Goal: Task Accomplishment & Management: Manage account settings

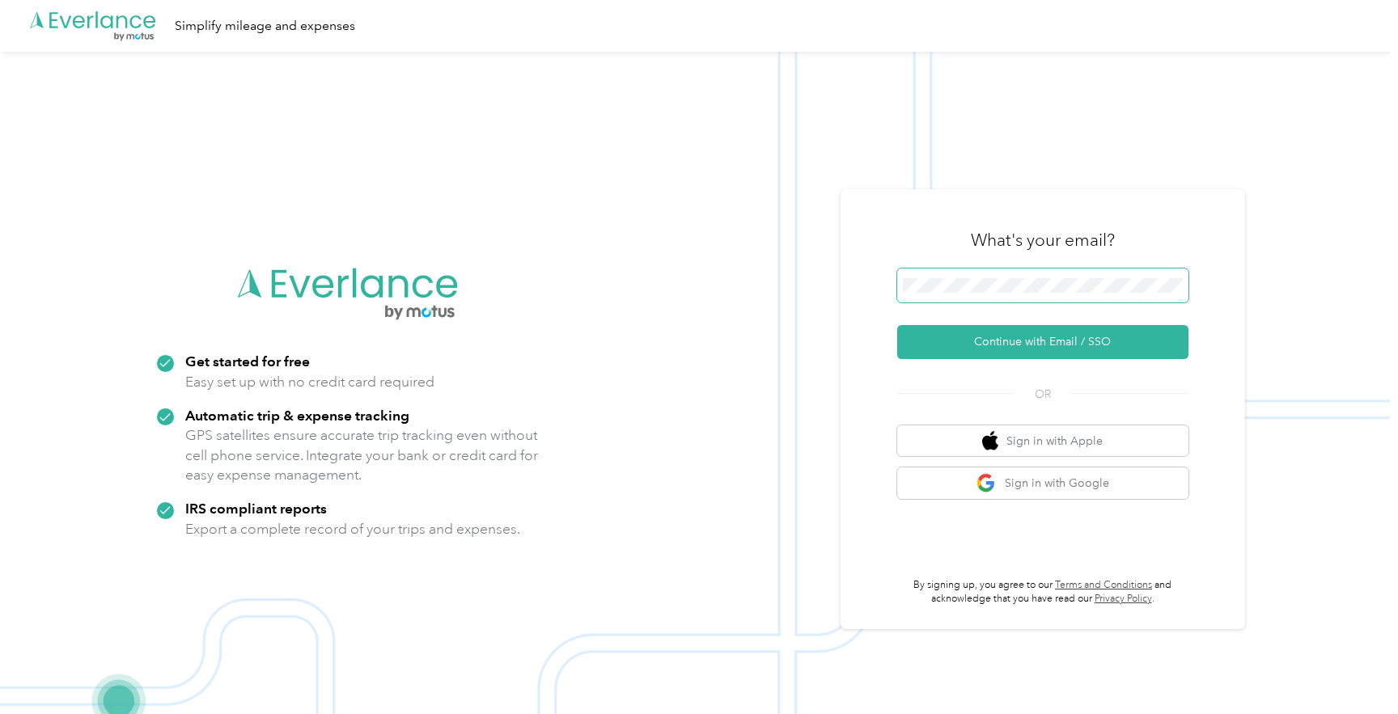
click at [1032, 277] on span at bounding box center [1042, 286] width 291 height 34
click at [1053, 334] on button "Continue with Email / SSO" at bounding box center [1042, 342] width 291 height 34
